Goal: Task Accomplishment & Management: Use online tool/utility

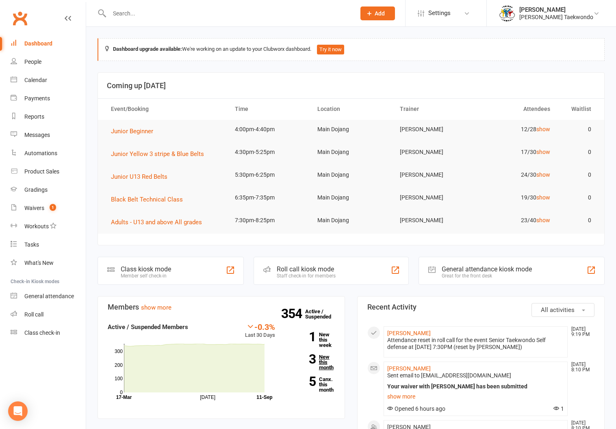
click at [324, 364] on link "3 New this month" at bounding box center [311, 362] width 48 height 16
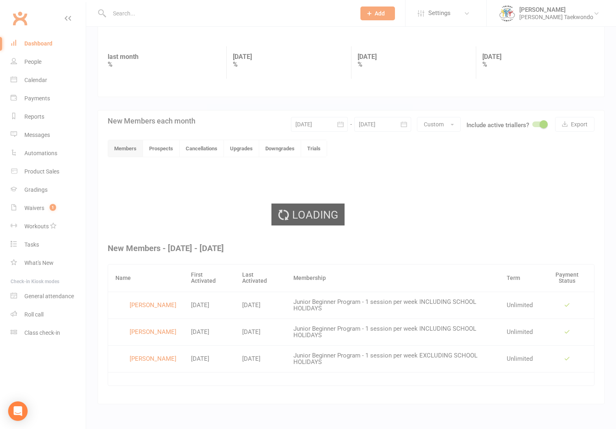
scroll to position [103, 0]
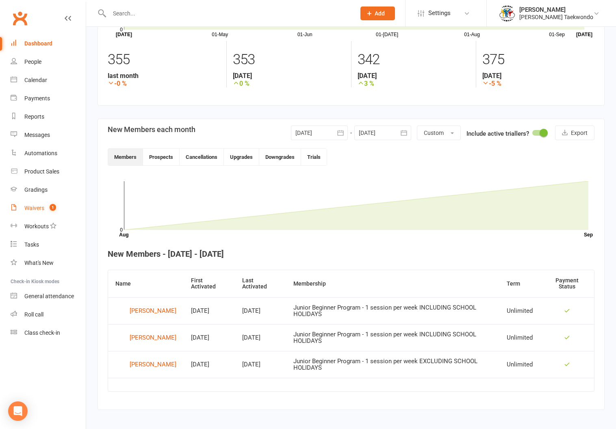
click at [30, 205] on div "Waivers" at bounding box center [34, 208] width 20 height 6
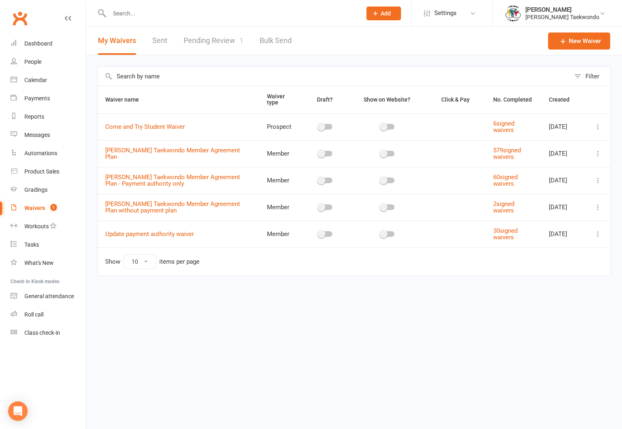
click at [204, 36] on link "Pending Review 1" at bounding box center [214, 41] width 60 height 28
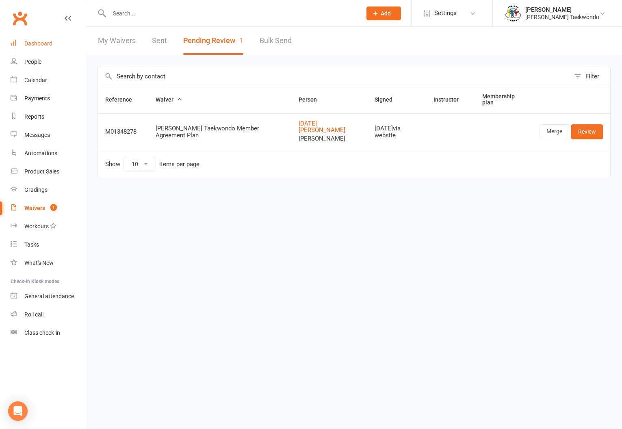
click at [40, 39] on link "Dashboard" at bounding box center [48, 44] width 75 height 18
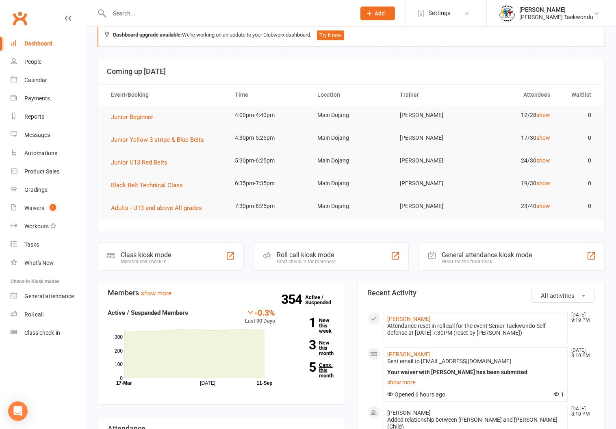
scroll to position [51, 0]
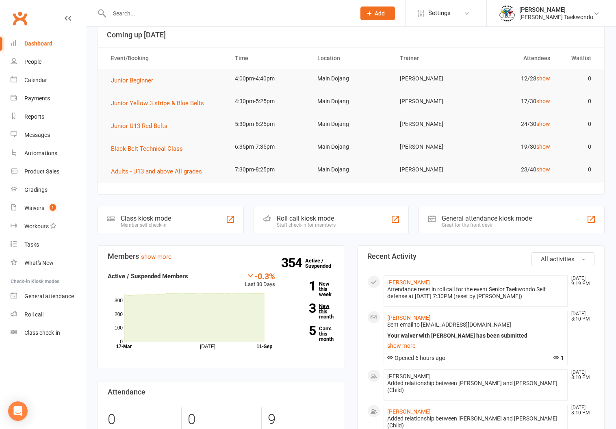
click at [325, 309] on link "3 New this month" at bounding box center [311, 311] width 48 height 16
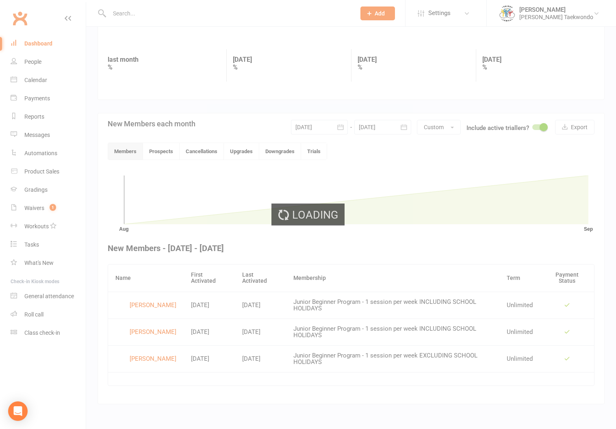
scroll to position [103, 0]
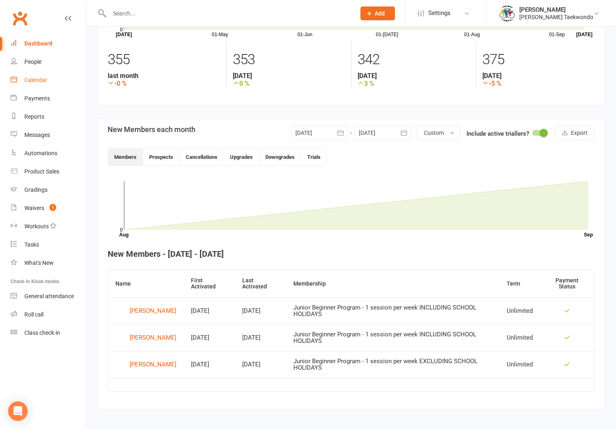
click at [31, 76] on link "Calendar" at bounding box center [48, 80] width 75 height 18
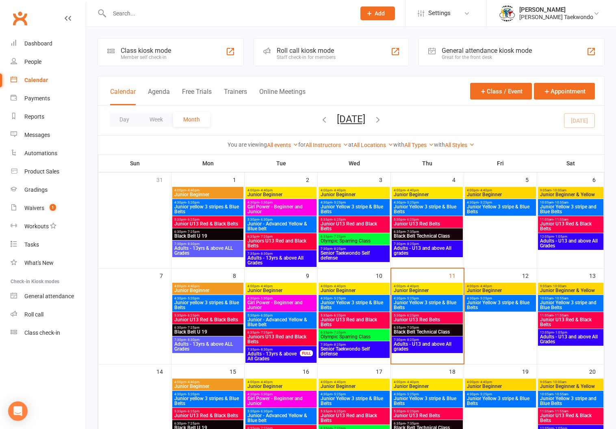
click at [412, 342] on span "Adults - U13 and above All grades" at bounding box center [427, 347] width 68 height 10
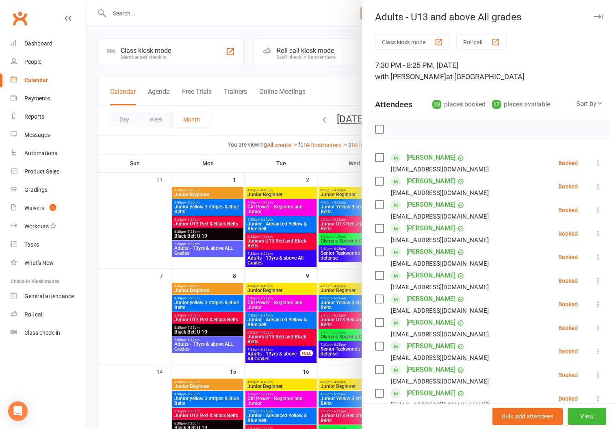
click at [467, 39] on button "Roll call" at bounding box center [481, 42] width 50 height 15
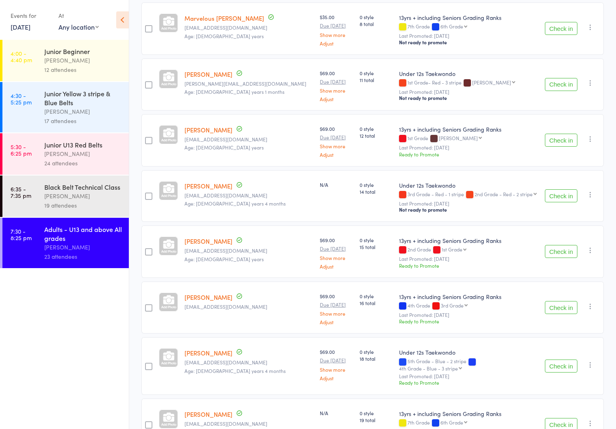
scroll to position [502, 0]
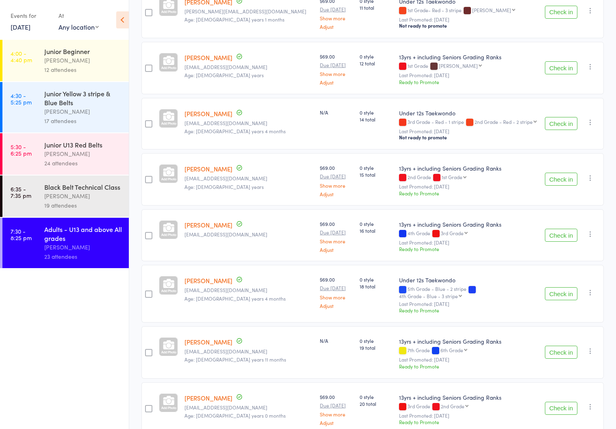
click at [68, 190] on div "Black Belt Technical Class" at bounding box center [83, 186] width 78 height 9
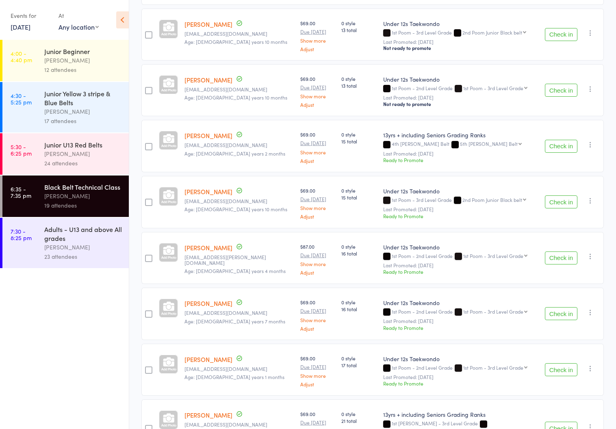
scroll to position [221, 0]
